Goal: Task Accomplishment & Management: Complete application form

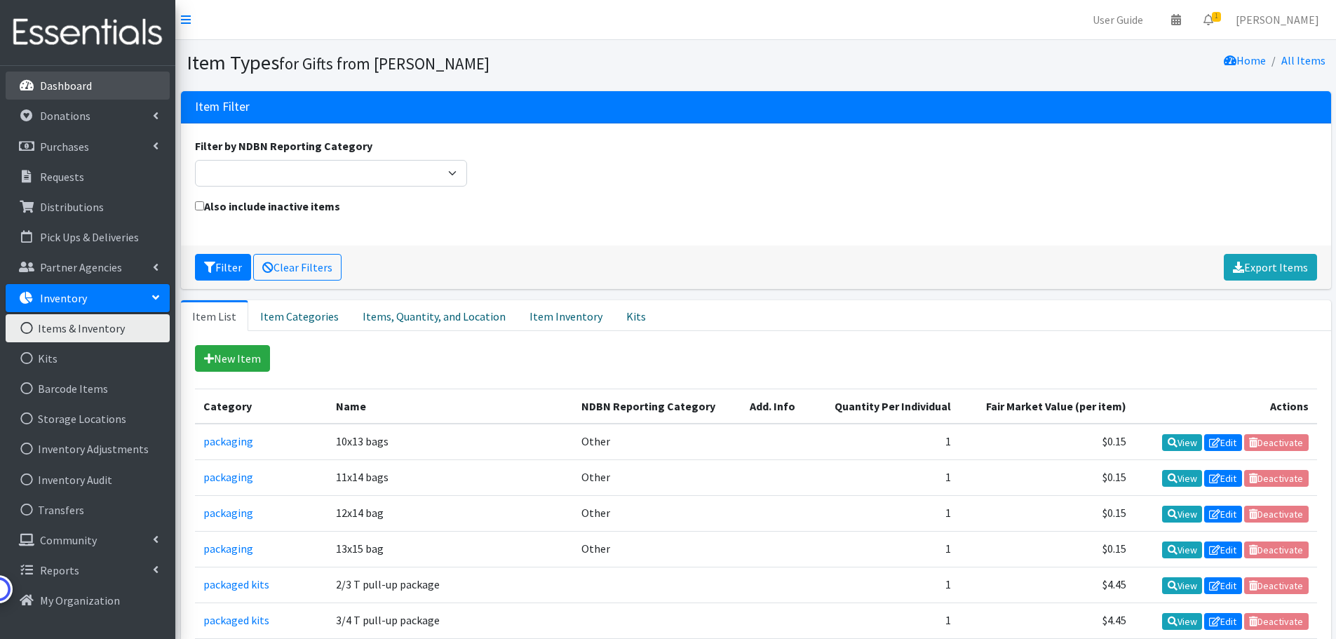
click at [61, 89] on p "Dashboard" at bounding box center [66, 86] width 52 height 14
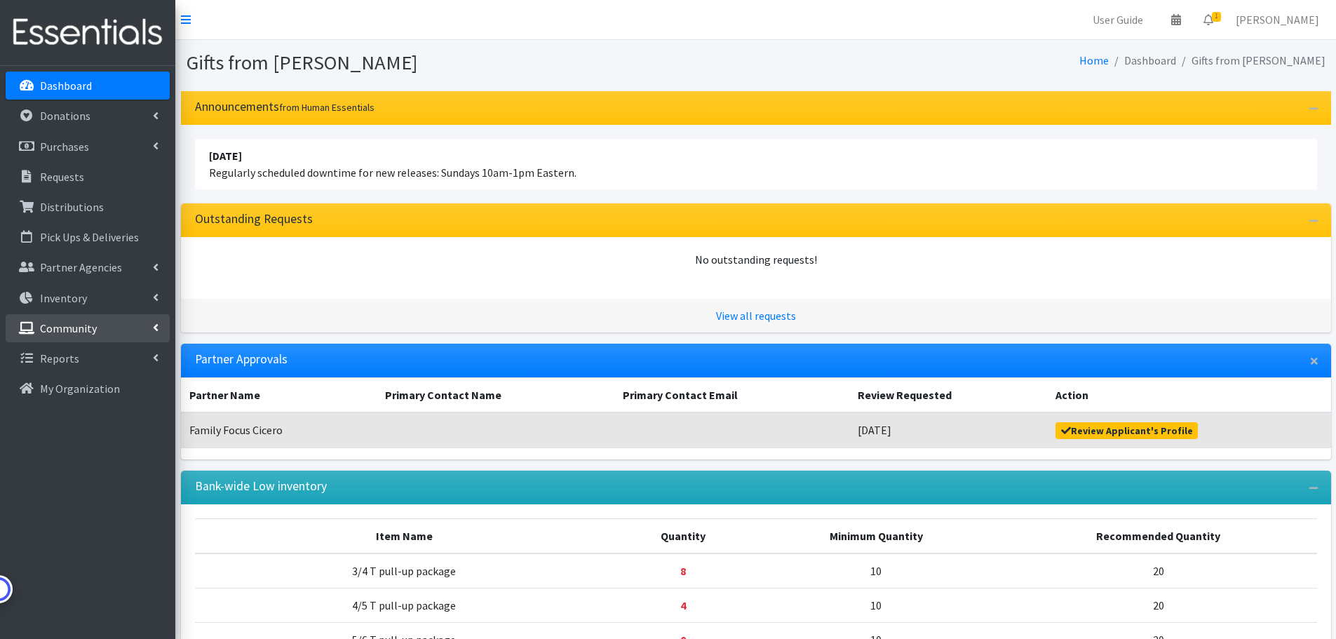
click at [160, 331] on link "Community" at bounding box center [88, 328] width 164 height 28
click at [68, 541] on p "My Organization" at bounding box center [80, 540] width 80 height 14
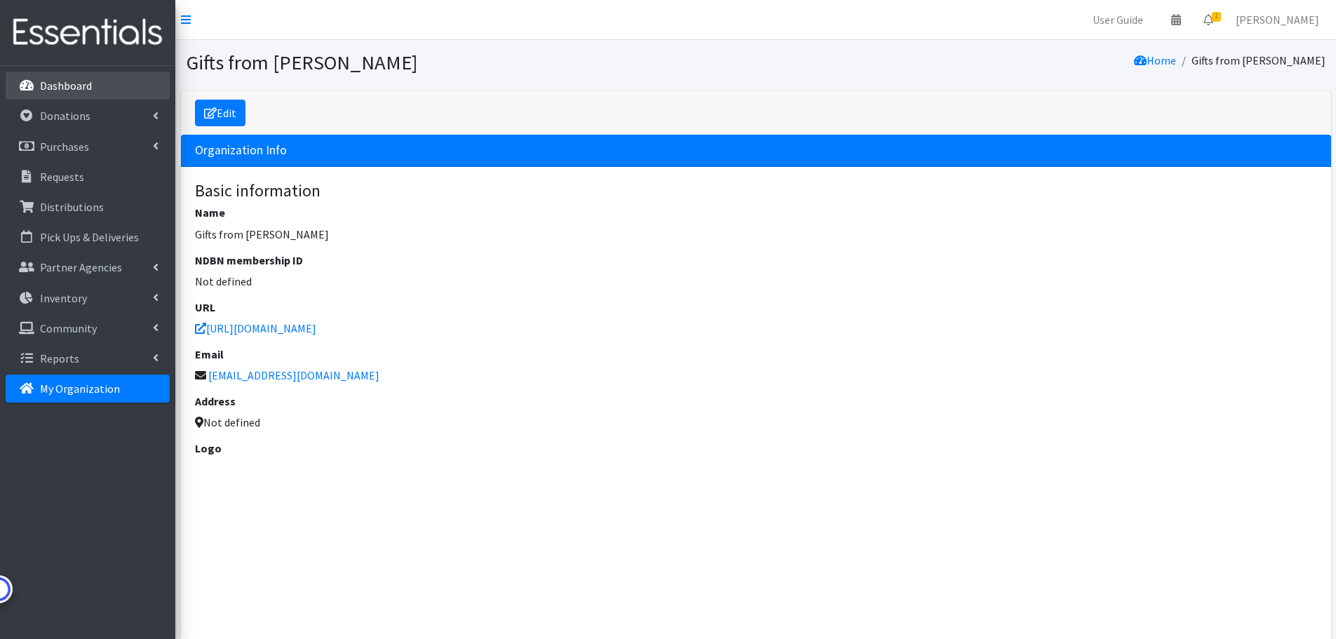
click at [70, 87] on p "Dashboard" at bounding box center [66, 86] width 52 height 14
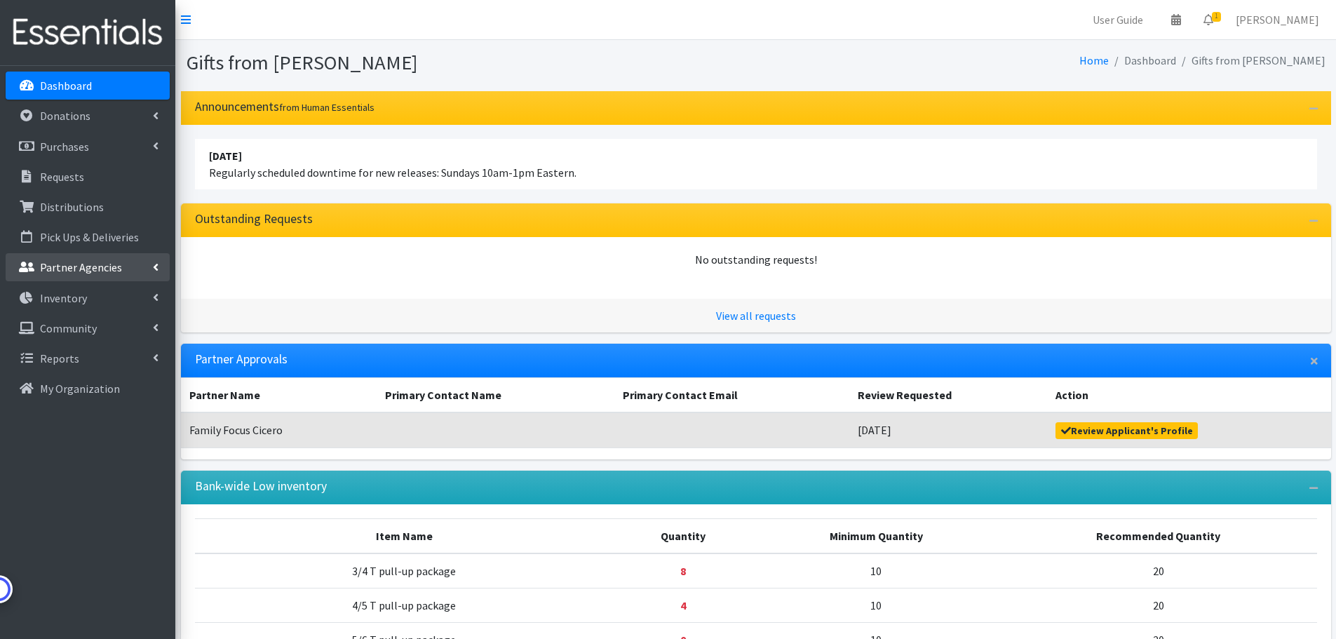
click at [70, 269] on p "Partner Agencies" at bounding box center [81, 267] width 82 height 14
click at [115, 331] on link "Partner Announcement" at bounding box center [88, 328] width 164 height 28
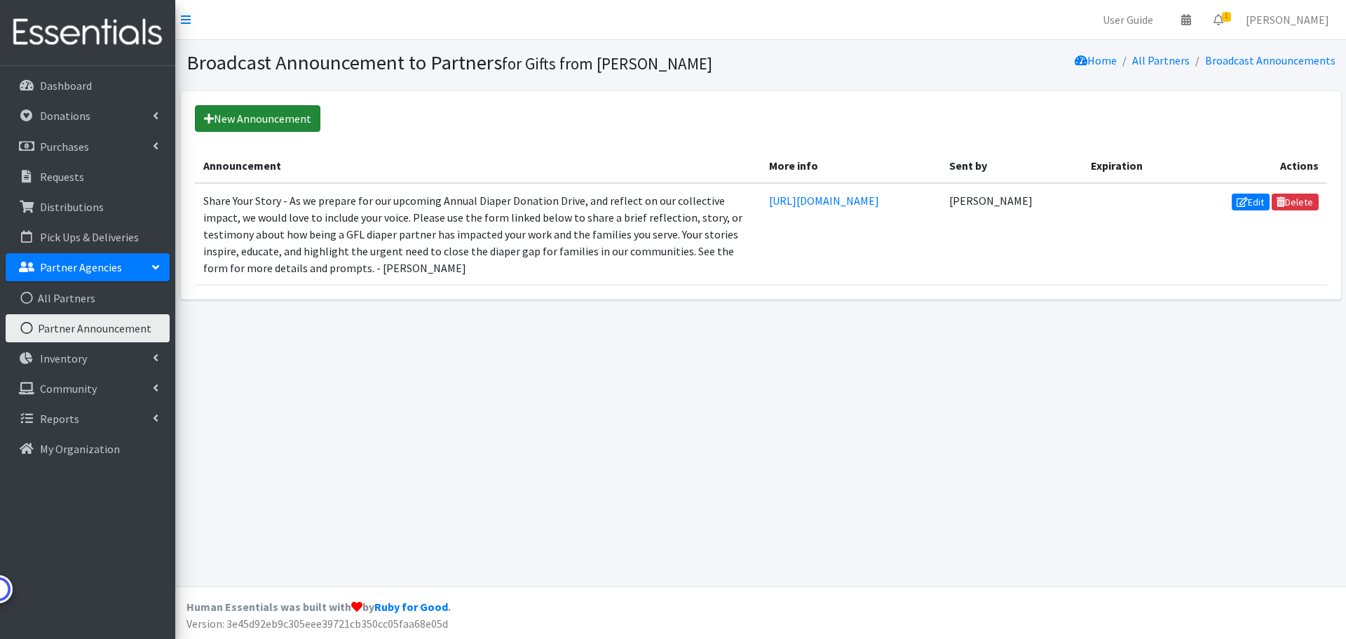
click at [284, 118] on link "New Announcement" at bounding box center [258, 118] width 126 height 27
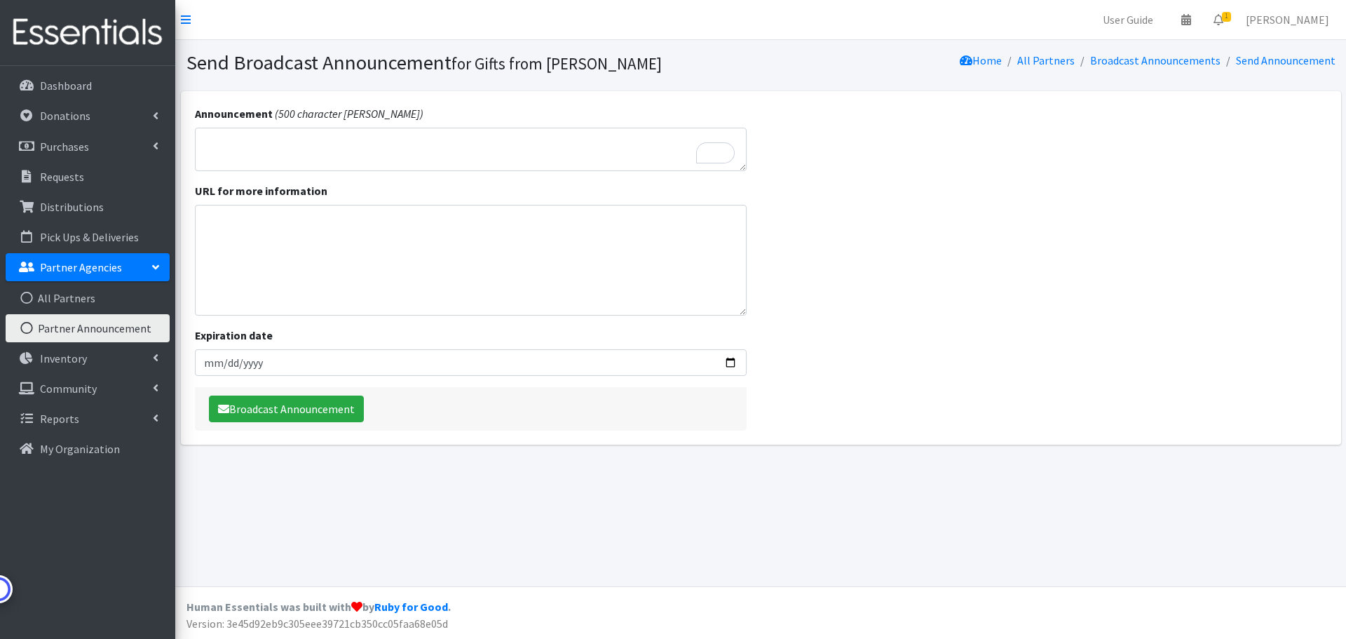
drag, startPoint x: 744, startPoint y: 243, endPoint x: 759, endPoint y: 310, distance: 68.9
click at [759, 310] on div "Announcement (500 character [PERSON_NAME]) URL for more information Expiration …" at bounding box center [471, 267] width 581 height 353
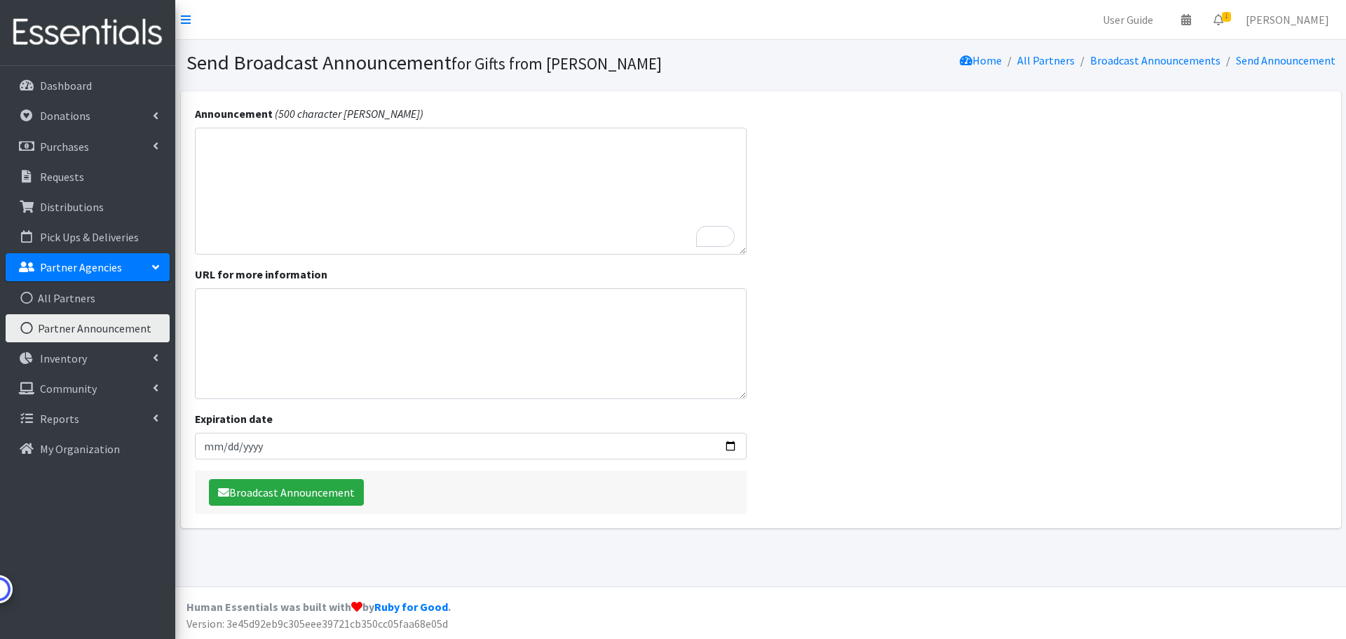
drag, startPoint x: 742, startPoint y: 168, endPoint x: 752, endPoint y: 251, distance: 84.1
click at [752, 251] on div "Announcement (500 character [PERSON_NAME]) URL for more information Expiration …" at bounding box center [471, 309] width 581 height 437
click at [56, 397] on link "Community" at bounding box center [88, 388] width 164 height 28
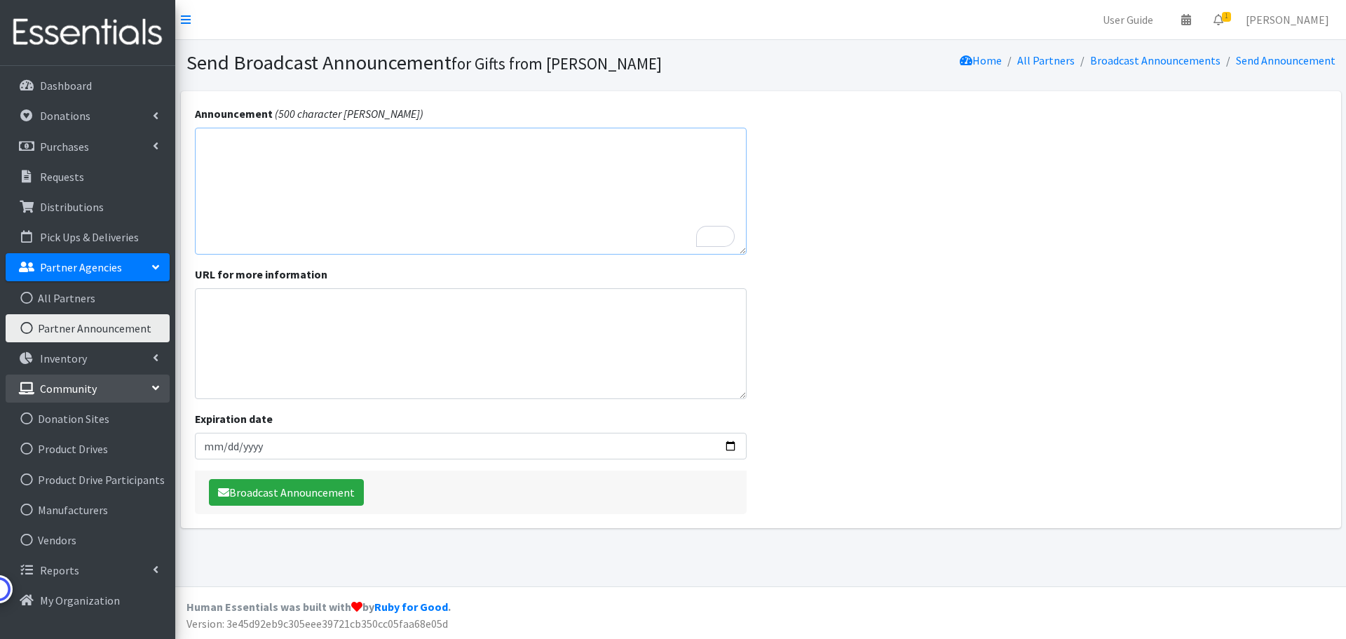
click at [478, 167] on textarea "Announcement" at bounding box center [471, 191] width 553 height 127
click at [69, 236] on p "Pick Ups & Deliveries" at bounding box center [89, 237] width 99 height 14
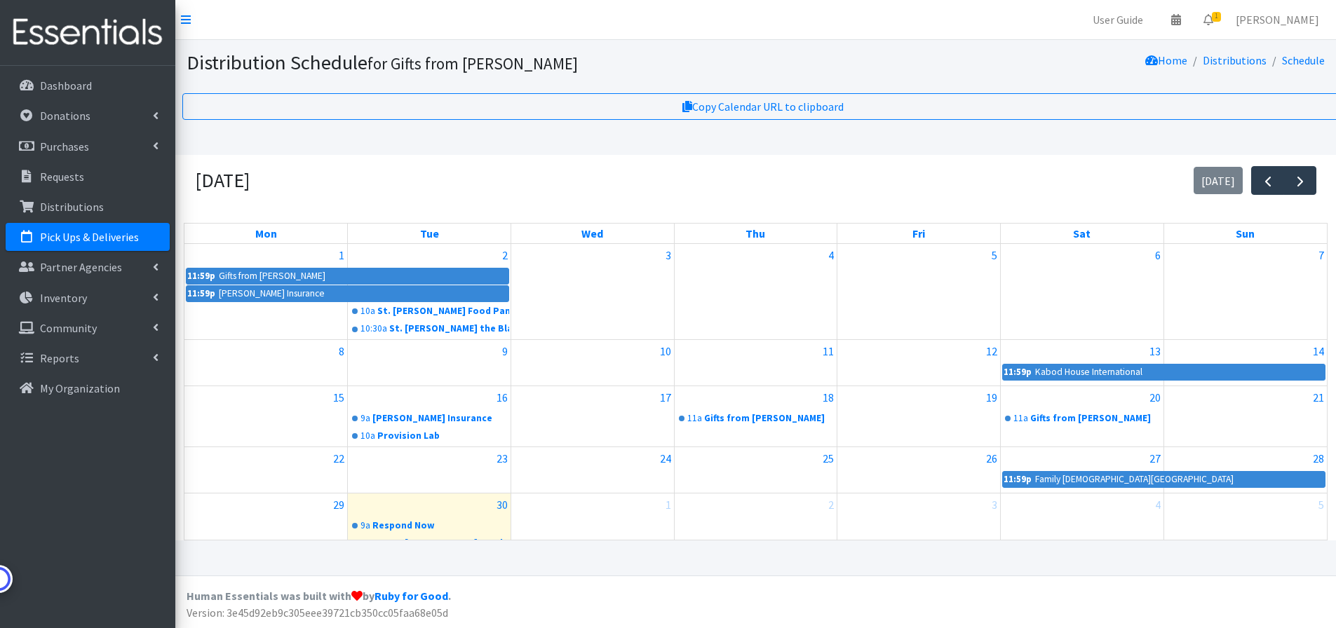
click at [1064, 289] on div at bounding box center [1082, 278] width 163 height 22
click at [1055, 255] on div "6" at bounding box center [1082, 255] width 163 height 22
click at [771, 293] on div "4" at bounding box center [756, 291] width 163 height 95
click at [830, 265] on link "4" at bounding box center [830, 255] width 11 height 22
click at [731, 302] on div "4" at bounding box center [756, 291] width 163 height 95
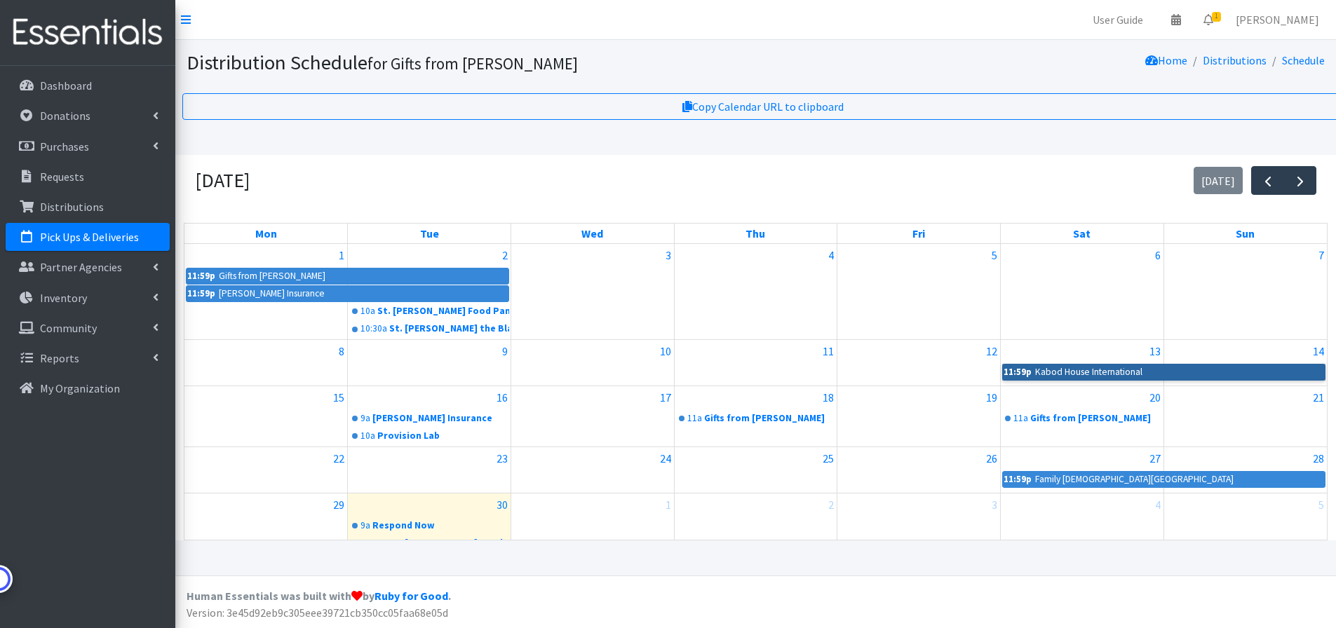
click at [1233, 377] on link "11:59p Kabod House International" at bounding box center [1163, 372] width 323 height 17
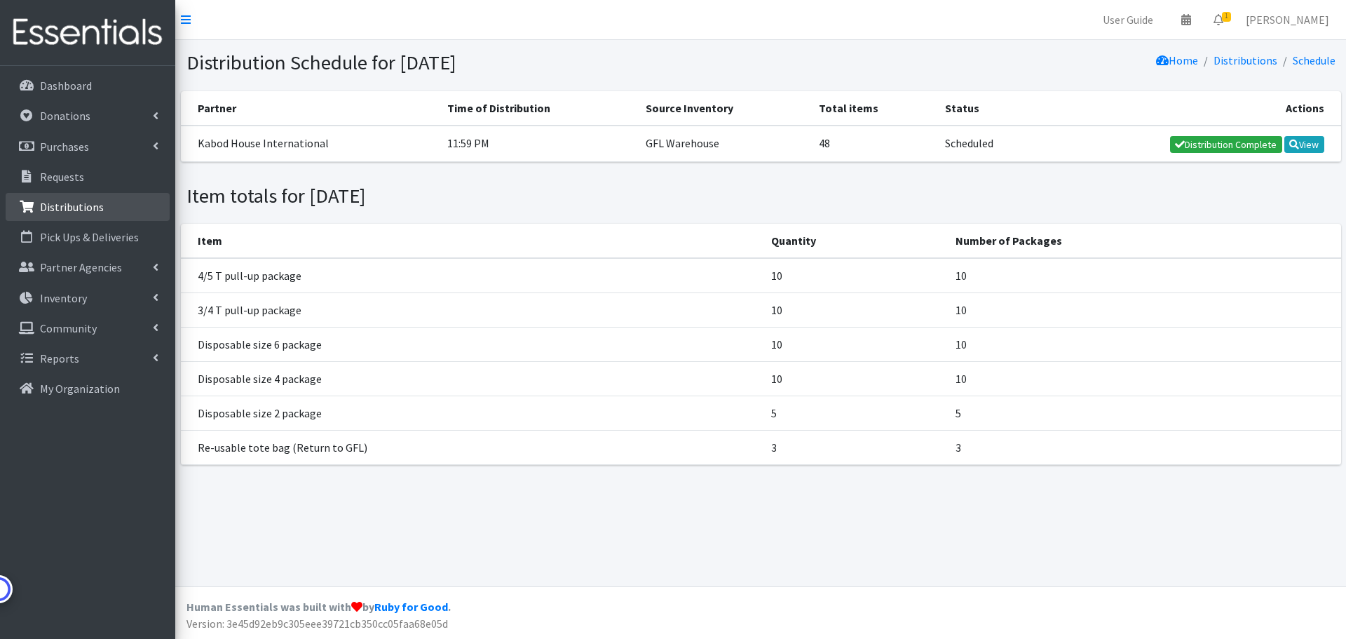
click at [67, 198] on link "Distributions" at bounding box center [88, 207] width 164 height 28
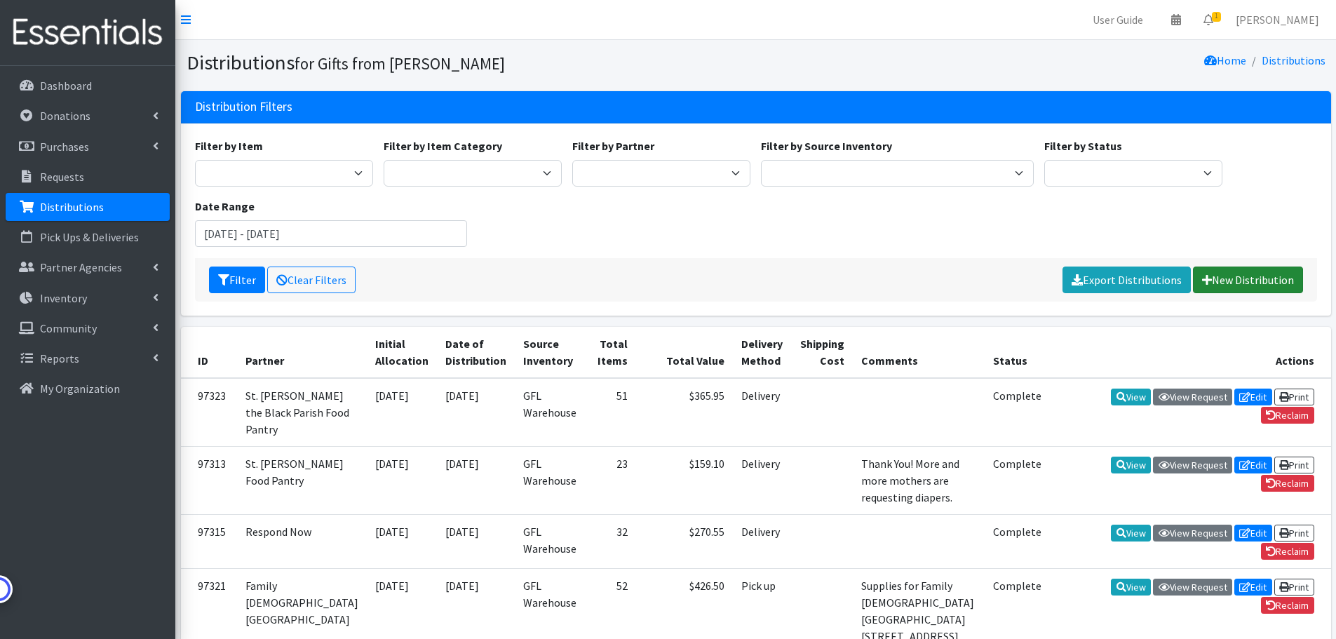
click at [1250, 269] on link "New Distribution" at bounding box center [1248, 279] width 110 height 27
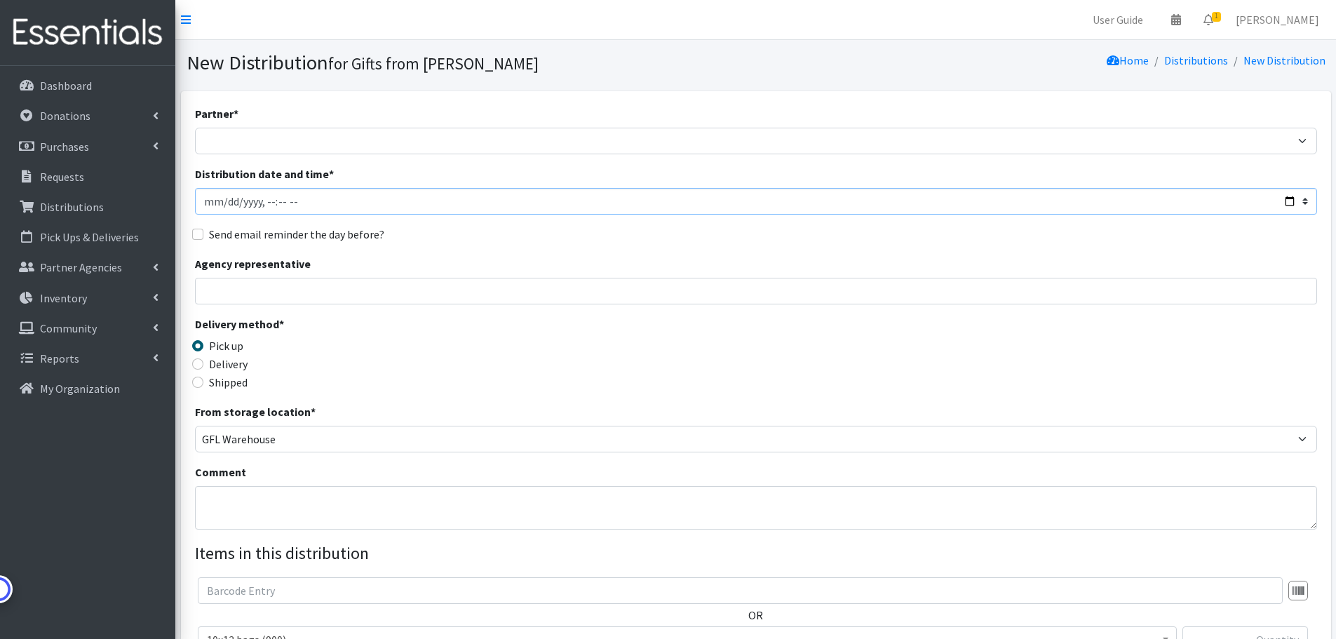
click at [1292, 201] on input "Distribution date and time *" at bounding box center [756, 201] width 1122 height 27
click at [580, 248] on div "Partner * Aid for Women Aunt Martha's Bloom Trail High School Centers for New H…" at bounding box center [756, 424] width 1122 height 639
click at [1301, 204] on input "Distribution date and time *" at bounding box center [756, 201] width 1122 height 27
click at [1303, 202] on input "Distribution date and time *" at bounding box center [756, 201] width 1122 height 27
click at [1302, 205] on input "Distribution date and time *" at bounding box center [756, 201] width 1122 height 27
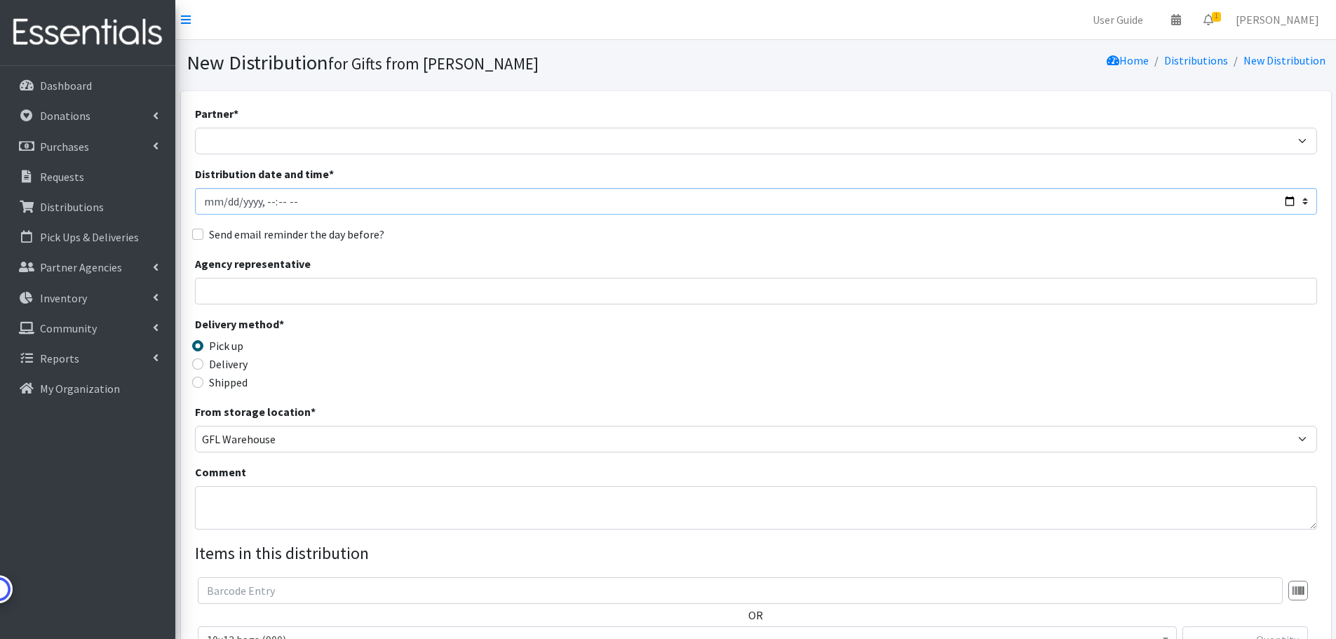
click at [1287, 201] on input "Distribution date and time *" at bounding box center [756, 201] width 1122 height 27
type input "2025-10-02T02:02"
click at [1285, 199] on input "Distribution date and time *" at bounding box center [756, 201] width 1122 height 27
click at [1287, 201] on input "Distribution date and time *" at bounding box center [756, 201] width 1122 height 27
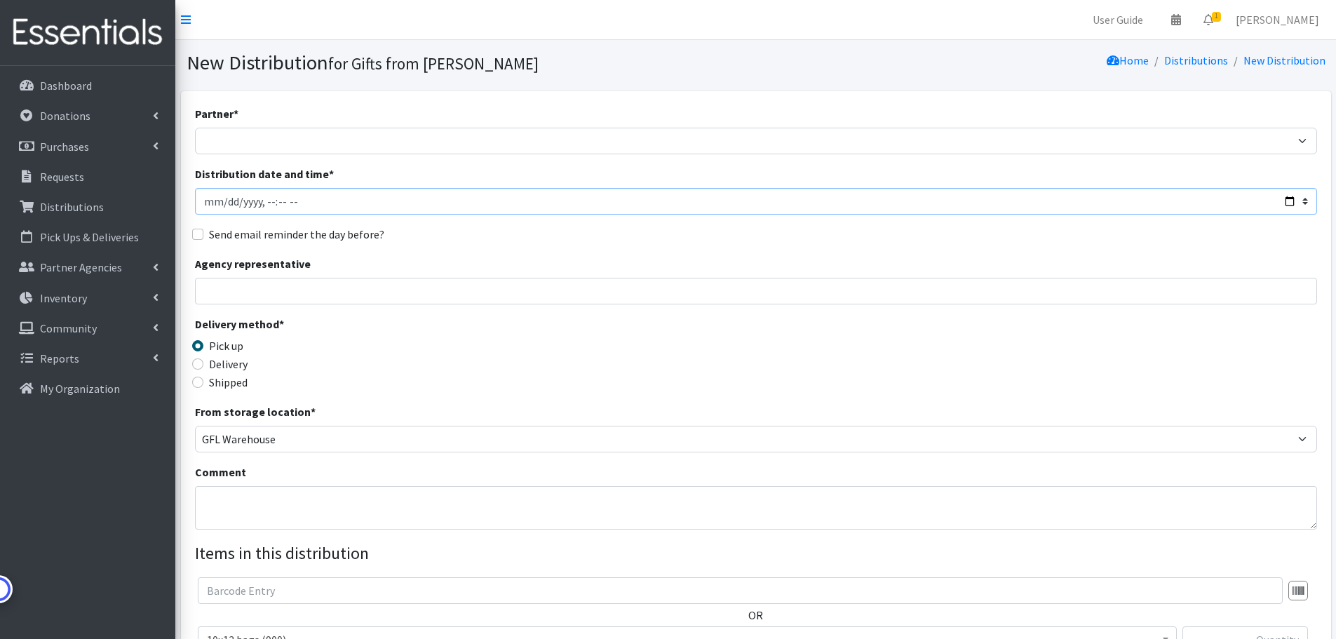
click at [1287, 201] on input "Distribution date and time *" at bounding box center [756, 201] width 1122 height 27
click at [1286, 202] on input "Distribution date and time *" at bounding box center [756, 201] width 1122 height 27
click at [196, 362] on input "Delivery" at bounding box center [197, 363] width 11 height 11
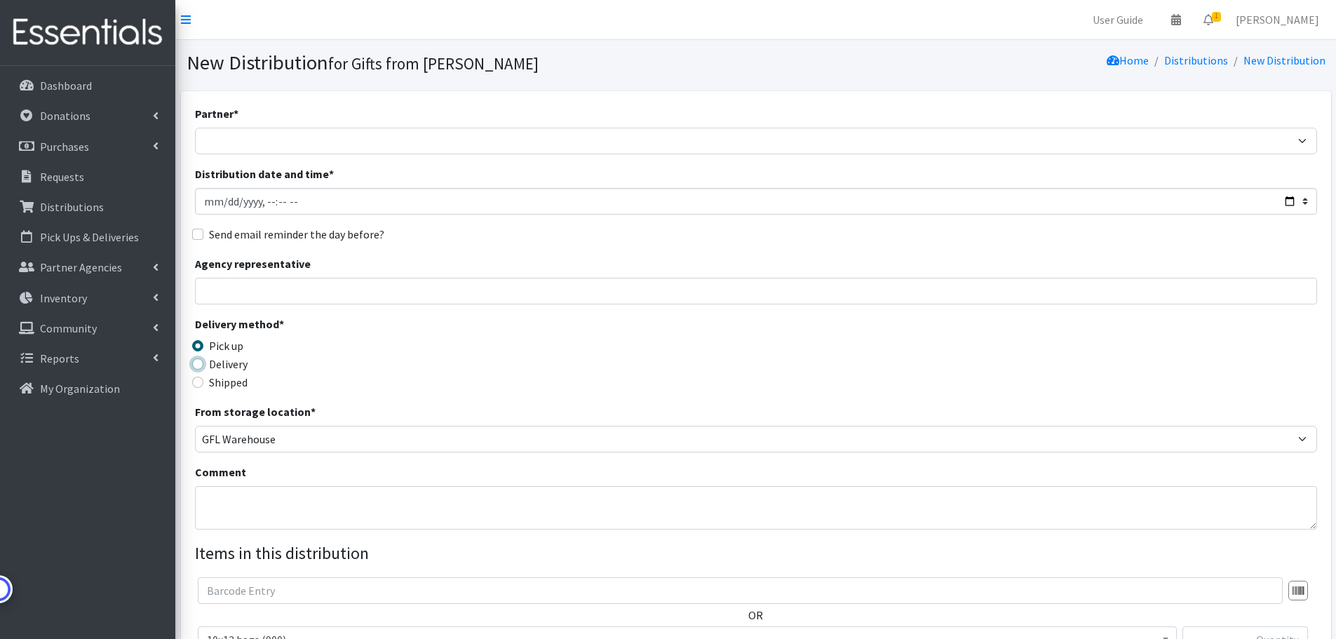
radio input "true"
click at [1285, 203] on input "Distribution date and time *" at bounding box center [756, 201] width 1122 height 27
type input "2025-10-01T20:47"
click at [640, 236] on div "Send email reminder the day before?" at bounding box center [756, 234] width 1122 height 17
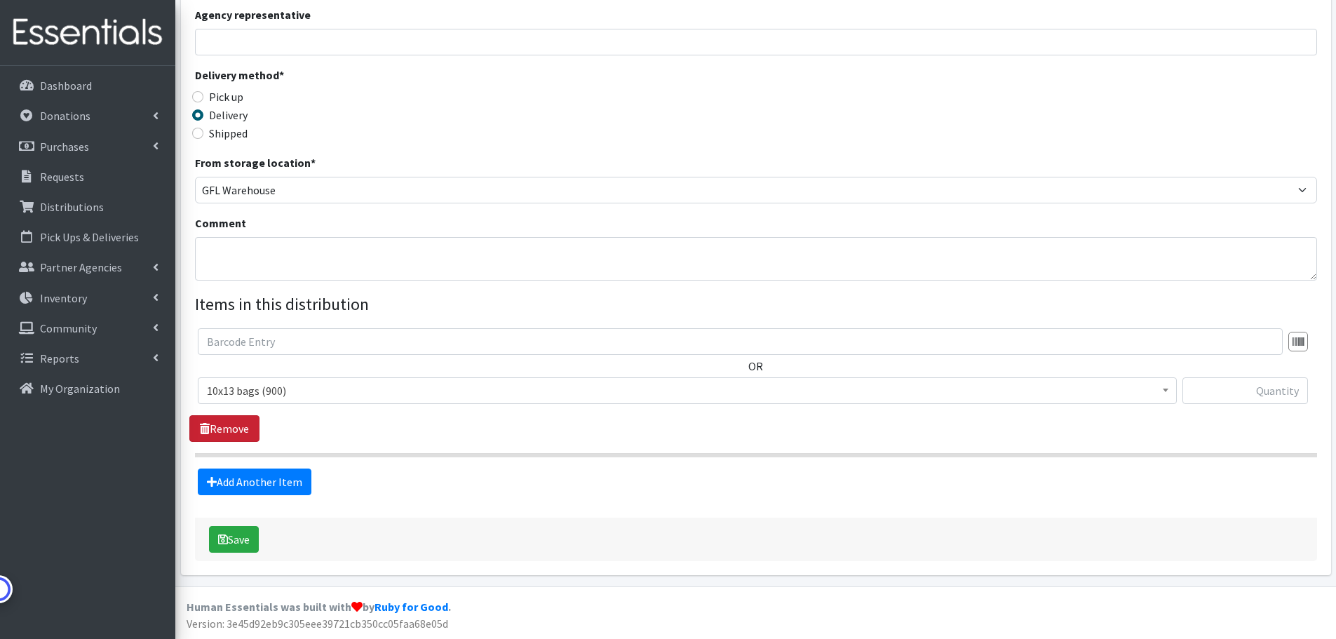
click at [246, 422] on link "Remove" at bounding box center [224, 428] width 70 height 27
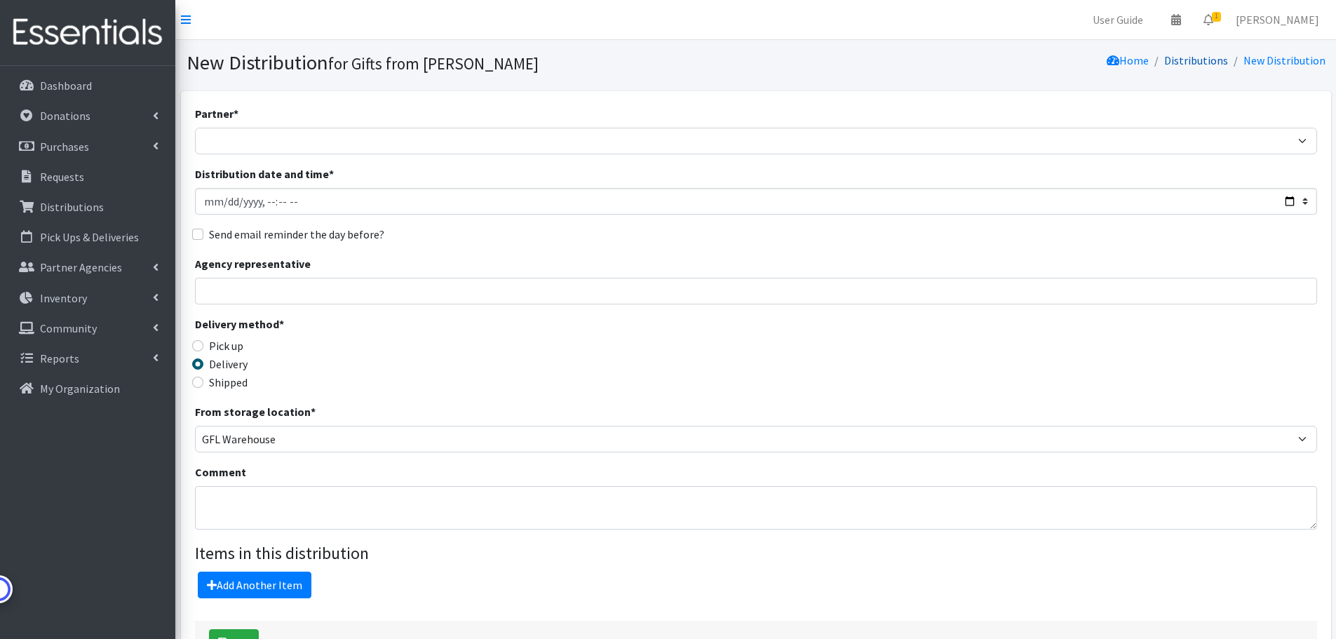
click at [1197, 60] on link "Distributions" at bounding box center [1196, 60] width 64 height 14
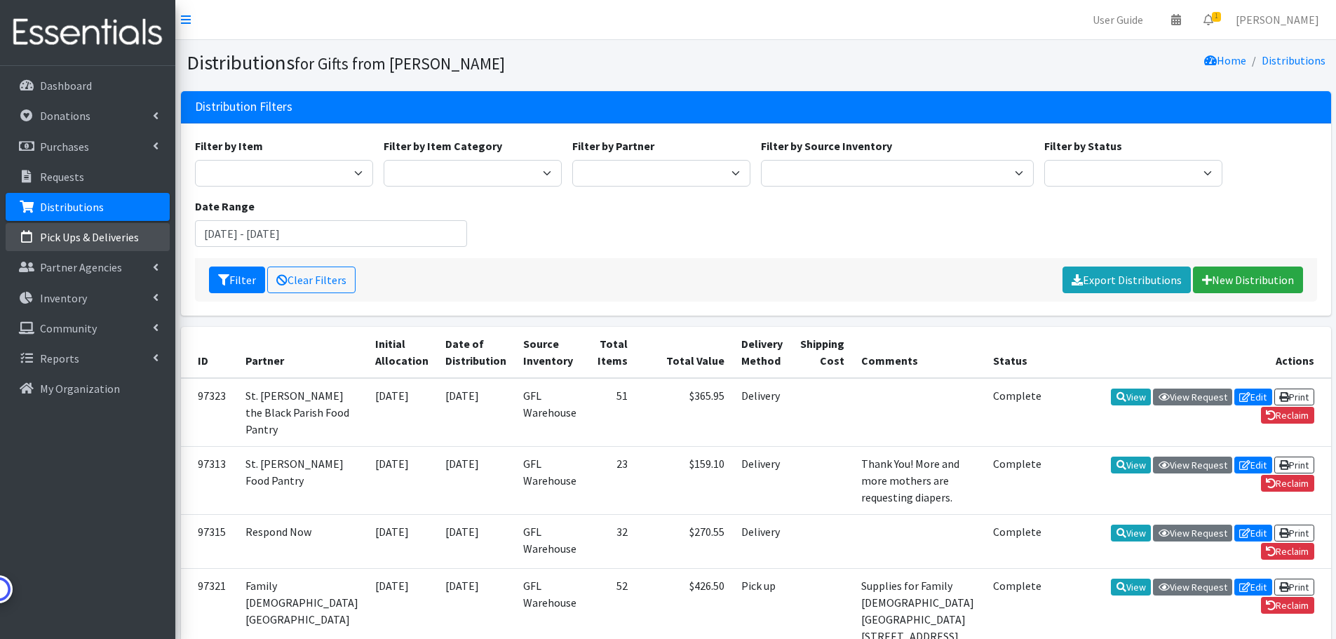
click at [90, 239] on p "Pick Ups & Deliveries" at bounding box center [89, 237] width 99 height 14
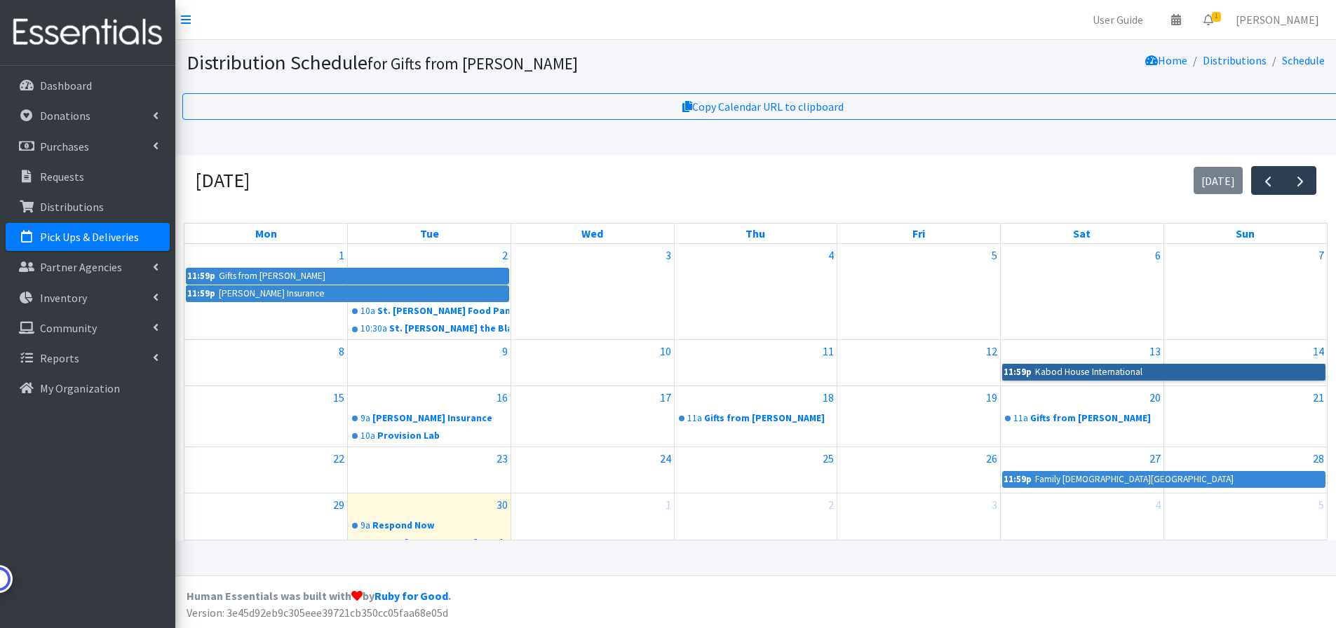
click at [1219, 374] on link "11:59p Kabod House International" at bounding box center [1163, 372] width 323 height 17
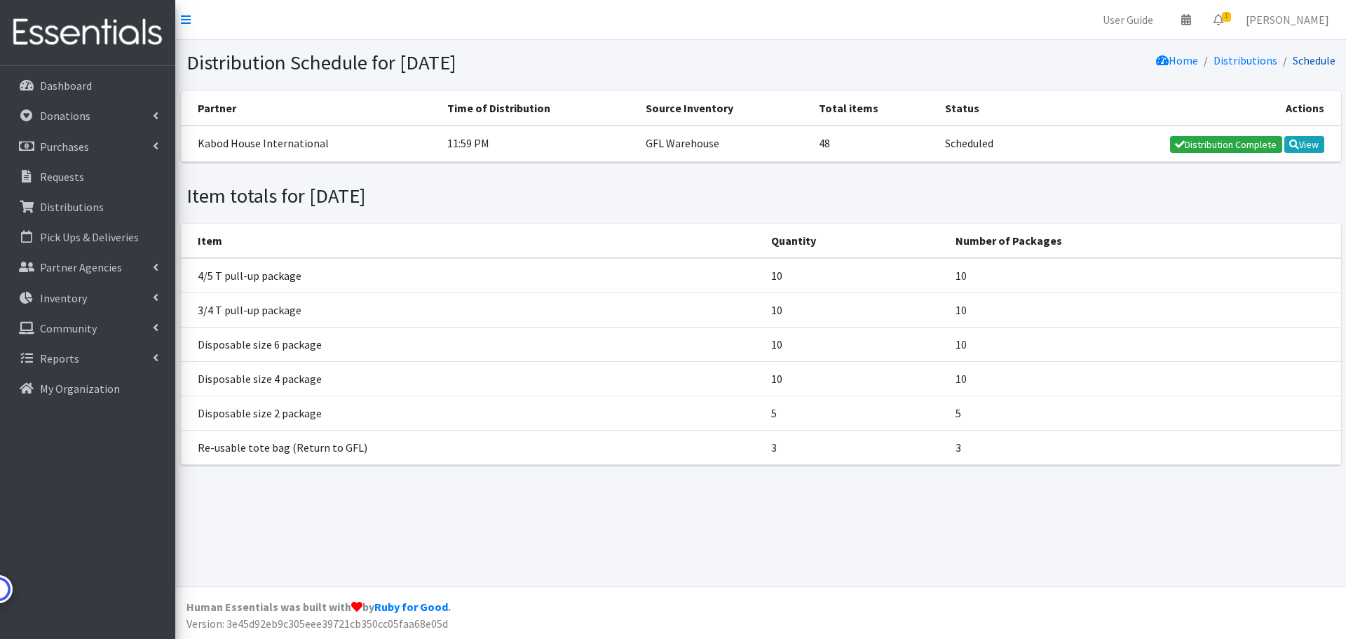
click at [1322, 55] on link "Schedule" at bounding box center [1314, 60] width 43 height 14
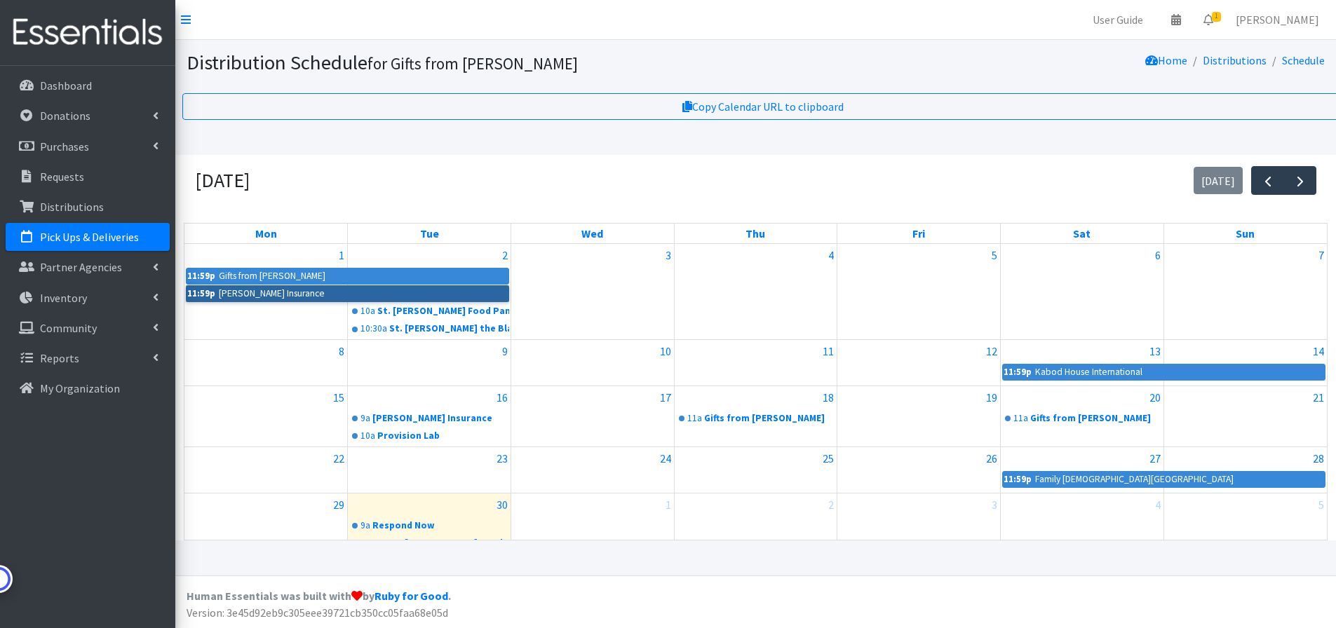
click at [346, 294] on link "11:59p Jacqueline Cervera Farmer's Insurance" at bounding box center [347, 293] width 323 height 17
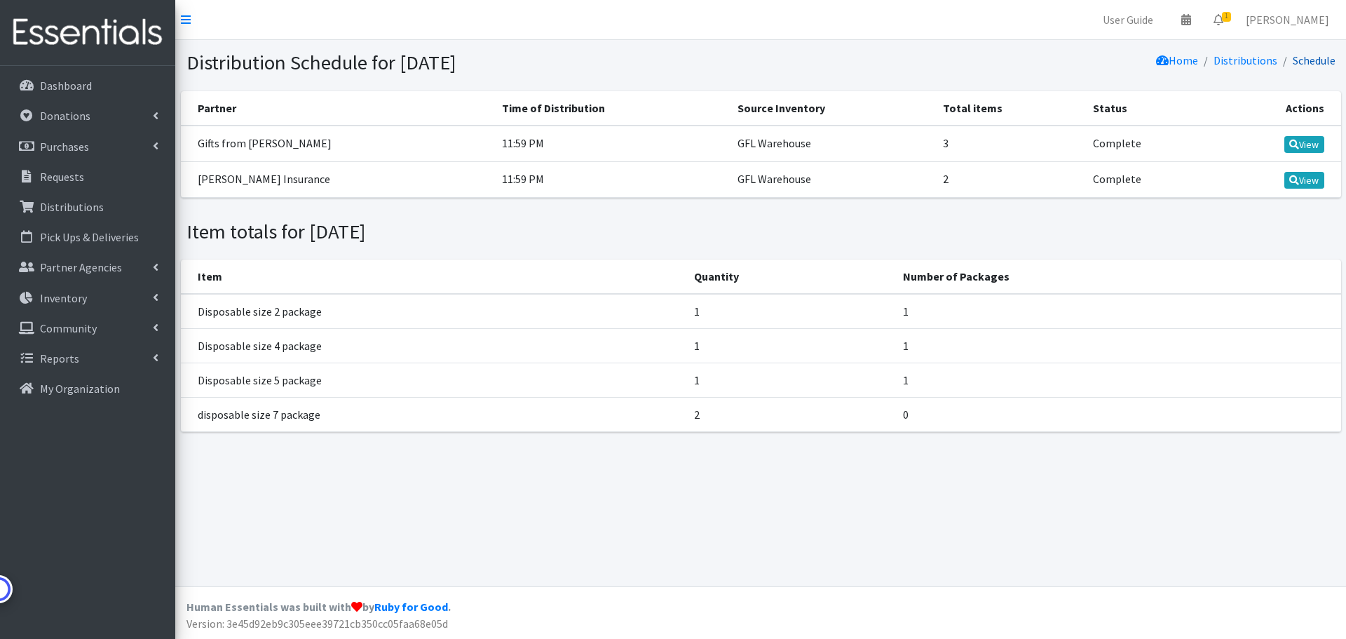
click at [1313, 65] on link "Schedule" at bounding box center [1314, 60] width 43 height 14
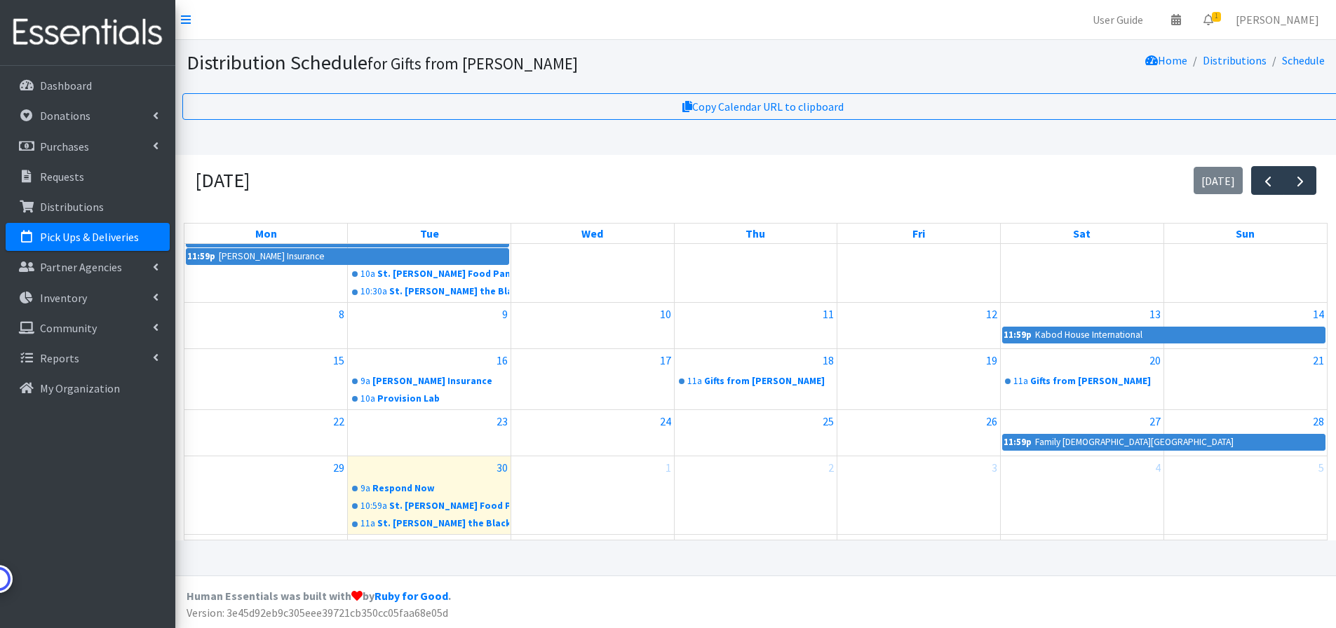
scroll to position [70, 0]
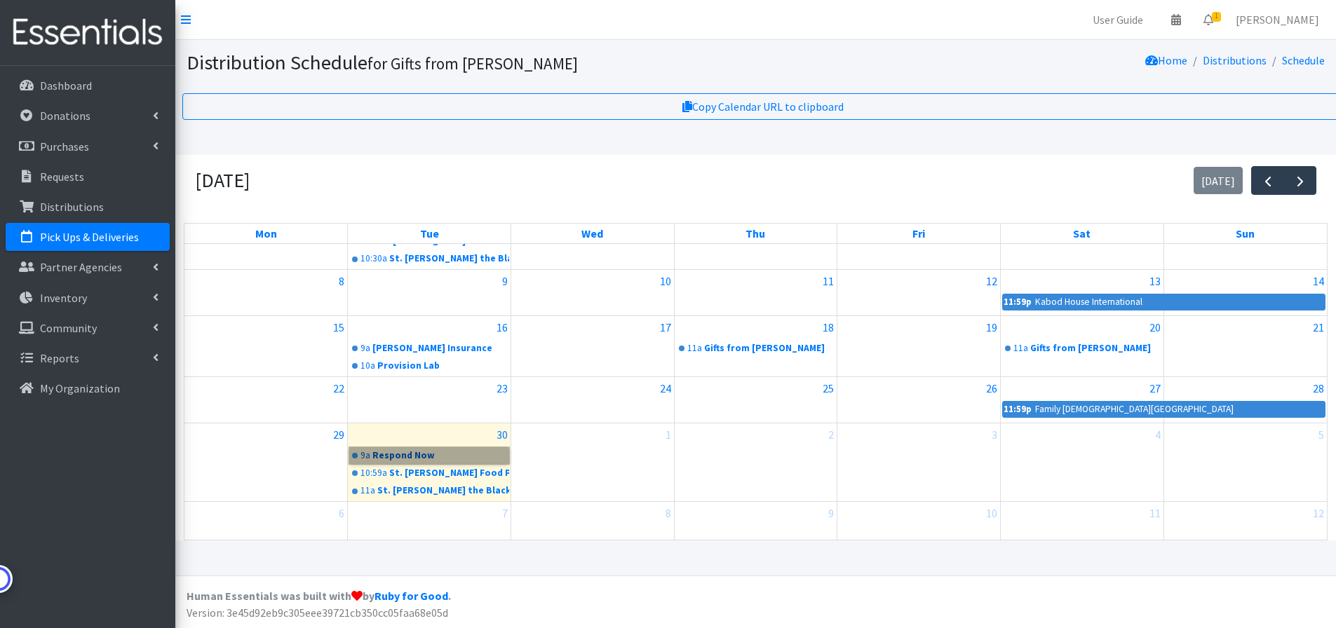
click at [404, 454] on link "9a Respond Now" at bounding box center [429, 455] width 160 height 17
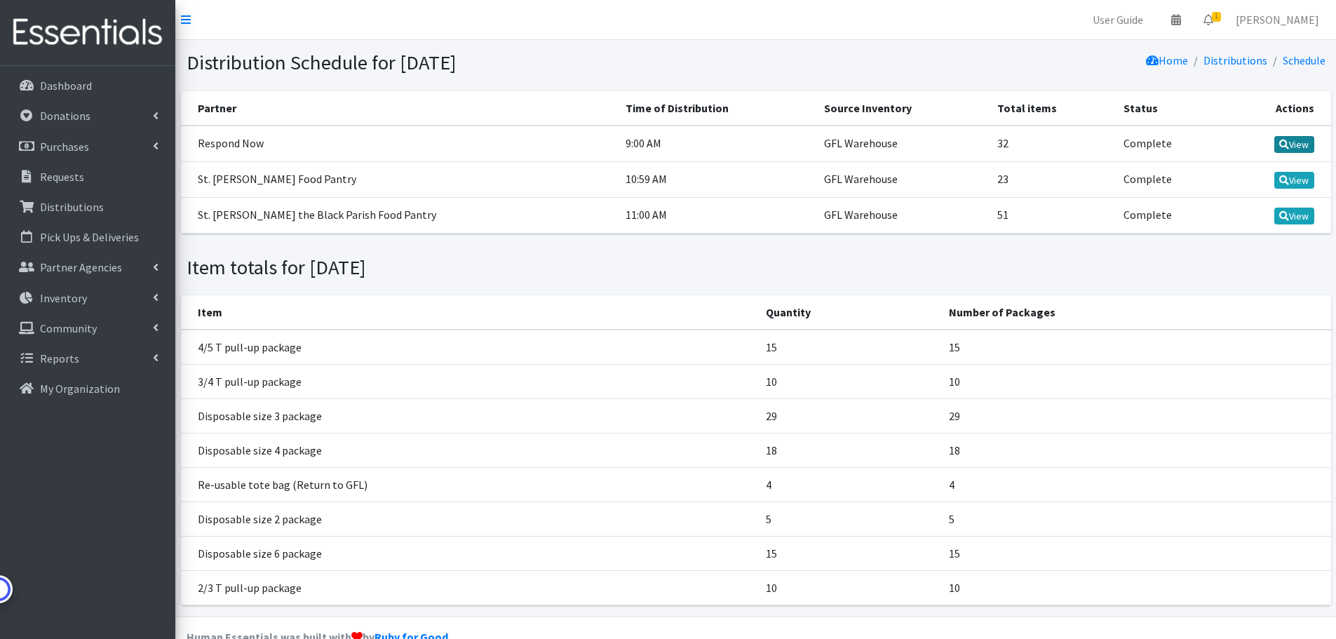
click at [1296, 141] on link "View" at bounding box center [1294, 144] width 40 height 17
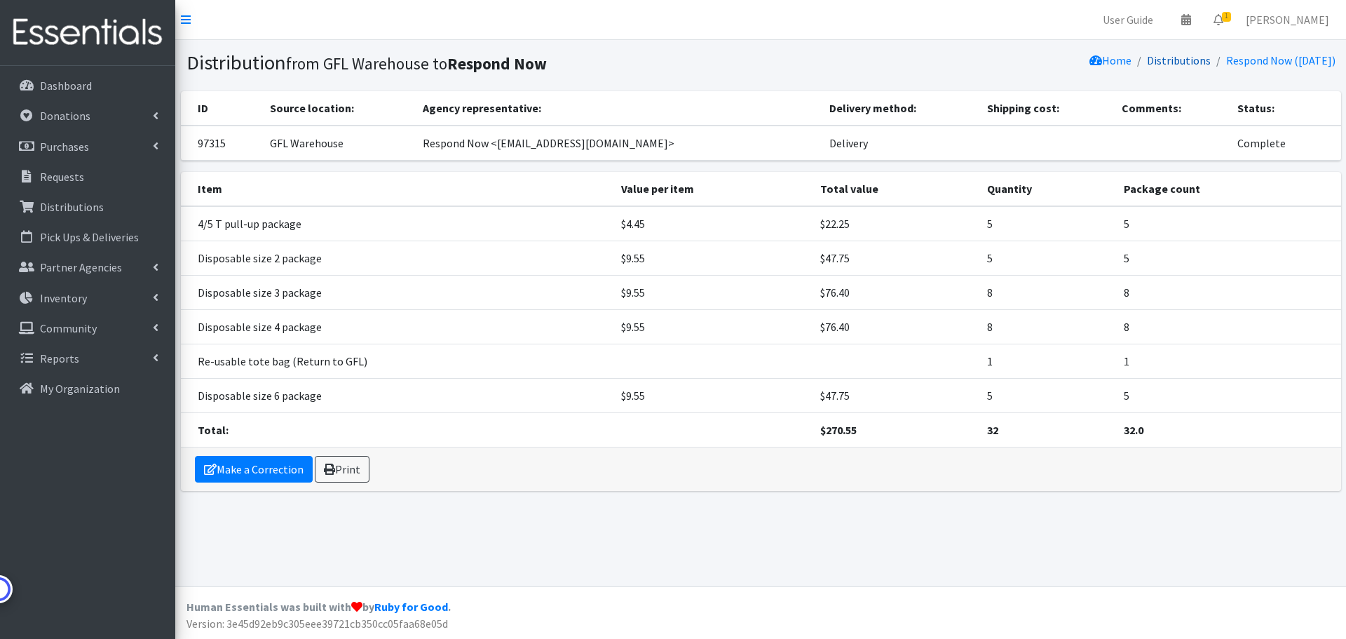
click at [1163, 61] on link "Distributions" at bounding box center [1179, 60] width 64 height 14
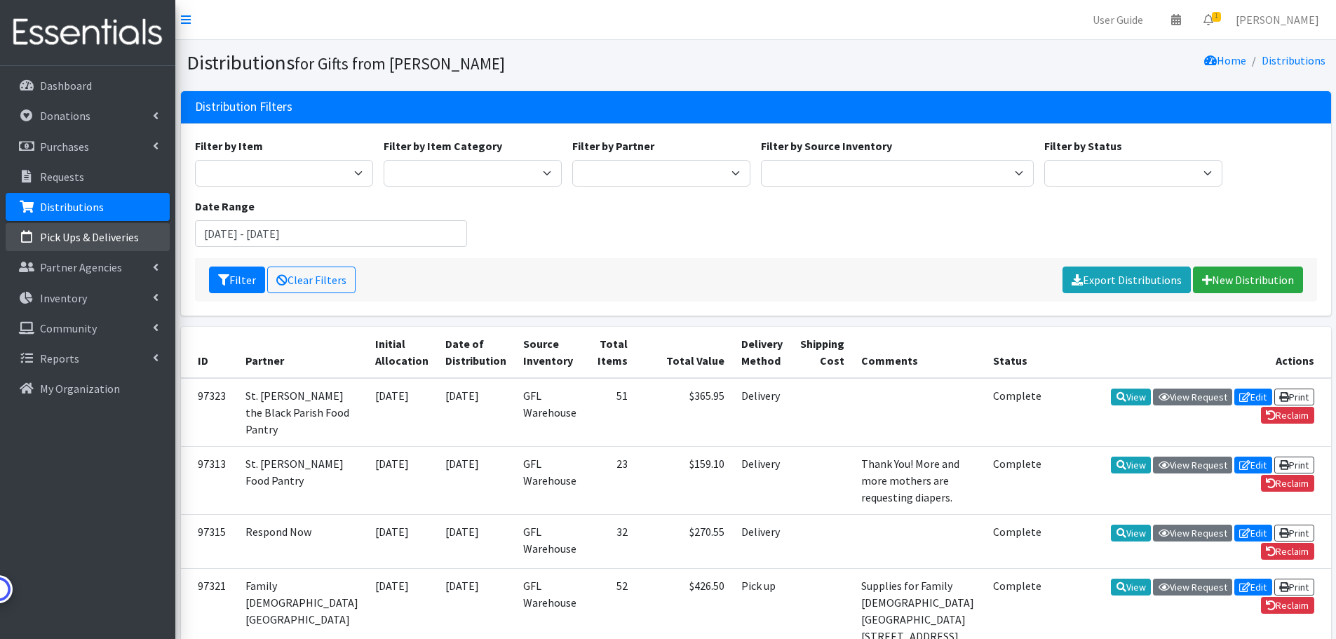
click at [72, 229] on link "Pick Ups & Deliveries" at bounding box center [88, 237] width 164 height 28
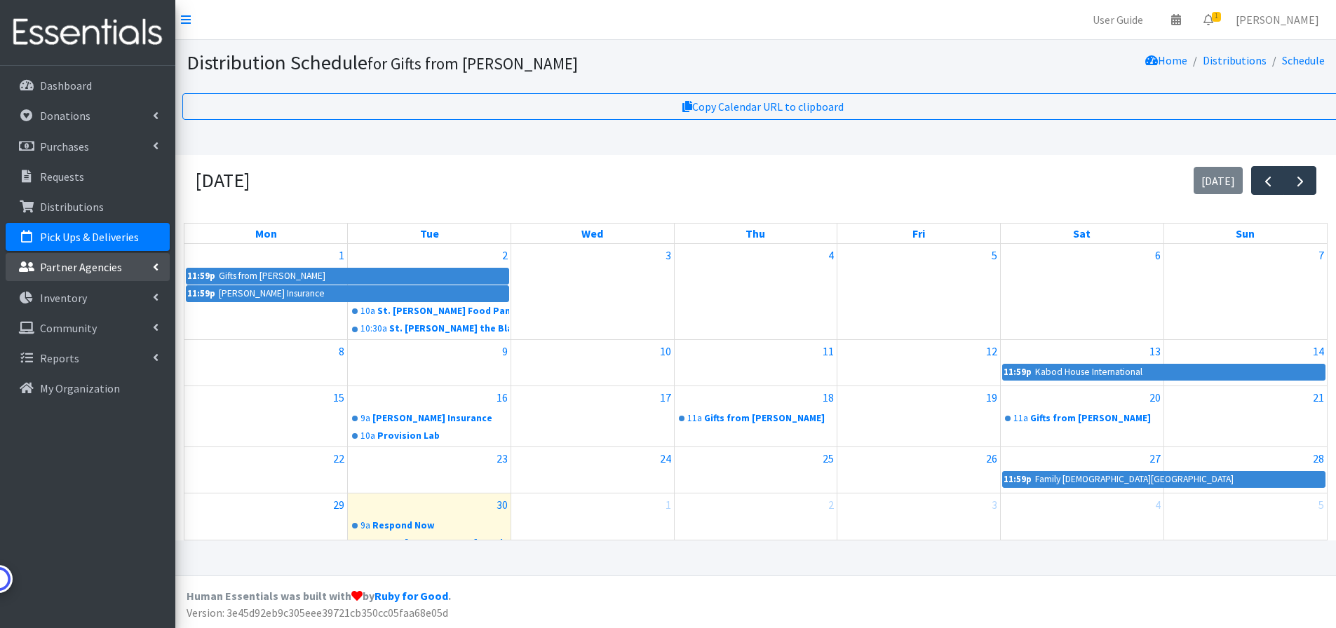
click at [69, 267] on p "Partner Agencies" at bounding box center [81, 267] width 82 height 14
click at [69, 327] on link "Partner Announcement" at bounding box center [88, 328] width 164 height 28
